Goal: Entertainment & Leisure: Consume media (video, audio)

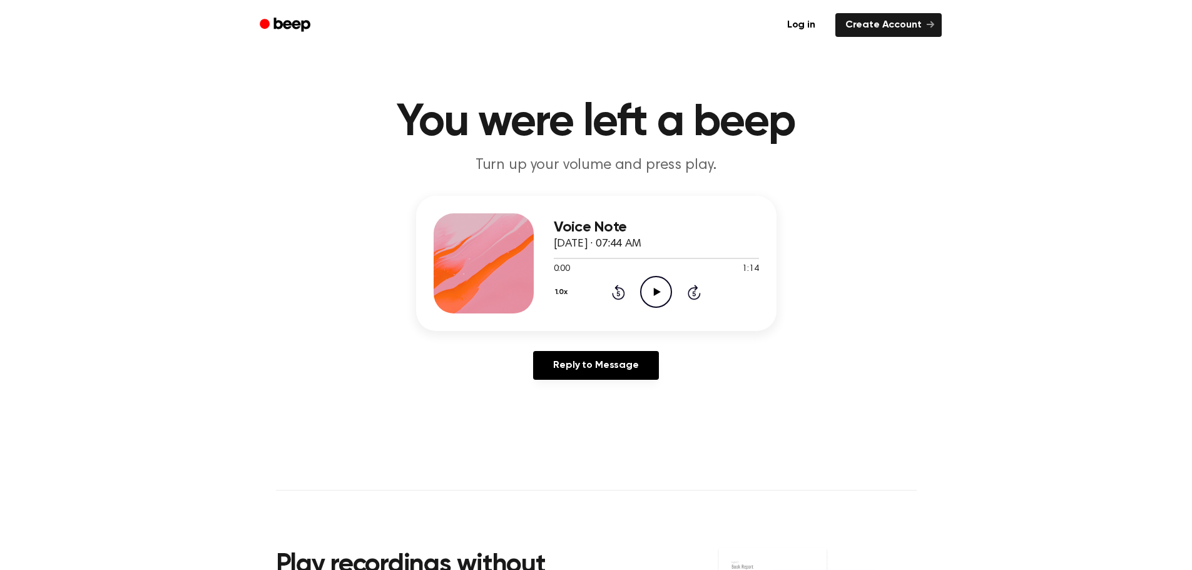
click at [662, 289] on icon "Play Audio" at bounding box center [656, 292] width 32 height 32
click at [650, 292] on icon "Pause Audio" at bounding box center [656, 292] width 32 height 32
click at [659, 294] on icon "Play Audio" at bounding box center [656, 292] width 32 height 32
click at [658, 290] on icon at bounding box center [656, 292] width 6 height 8
click at [659, 294] on icon "Play Audio" at bounding box center [656, 292] width 32 height 32
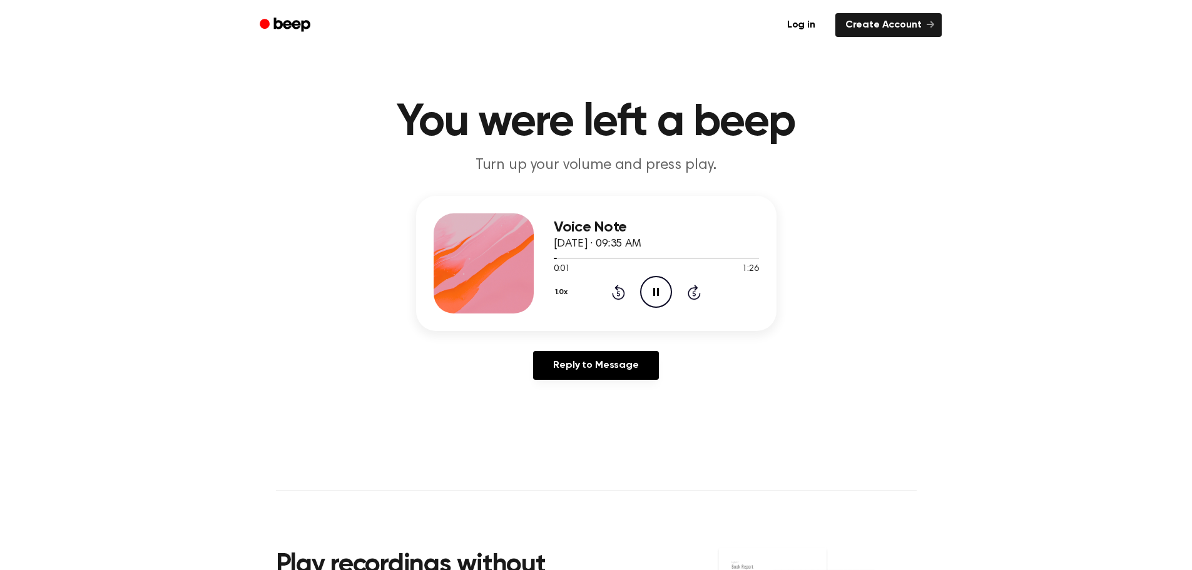
click at [659, 294] on icon at bounding box center [656, 292] width 6 height 8
